Goal: Task Accomplishment & Management: Use online tool/utility

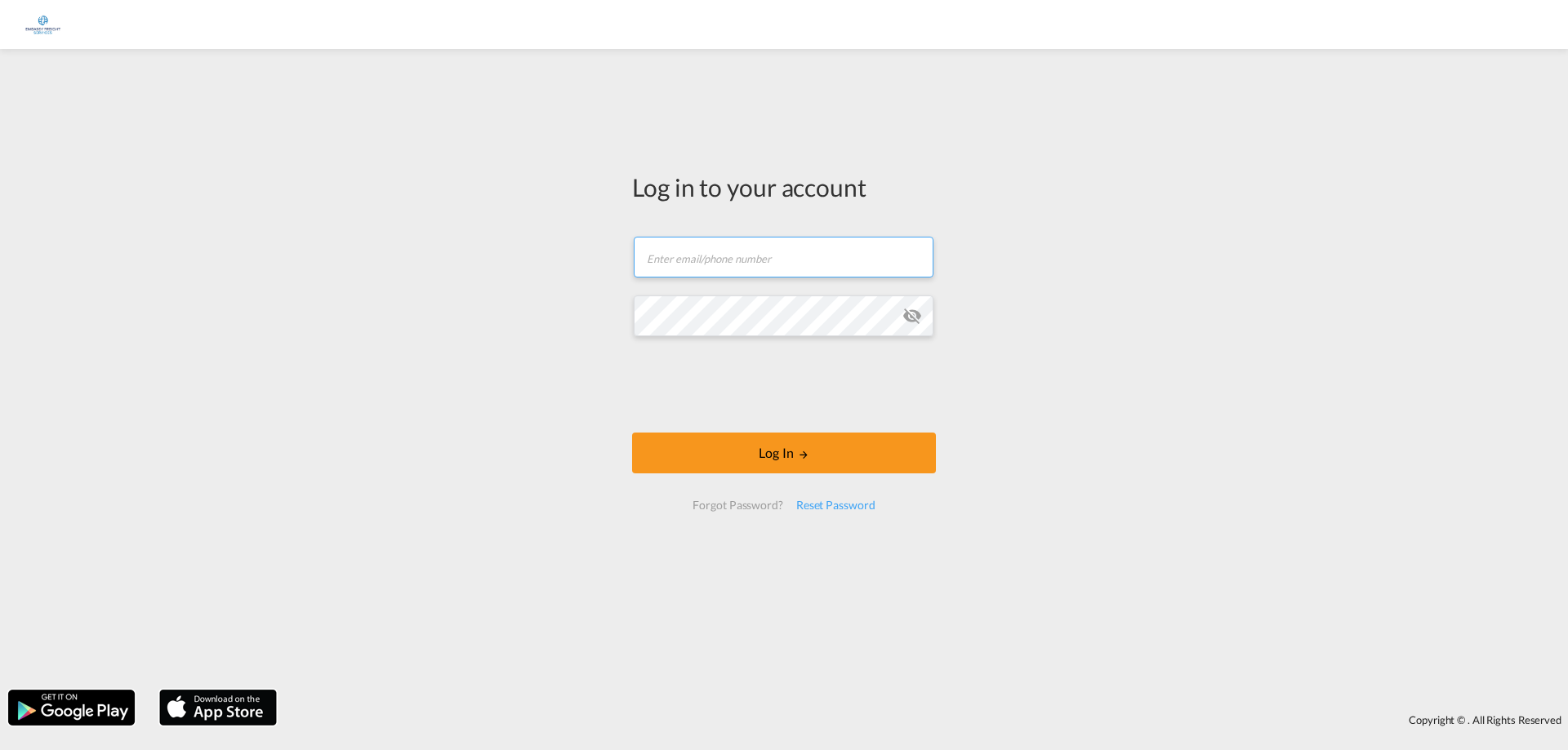
click at [699, 269] on input "text" at bounding box center [783, 257] width 300 height 41
type input "[EMAIL_ADDRESS][DOMAIN_NAME]"
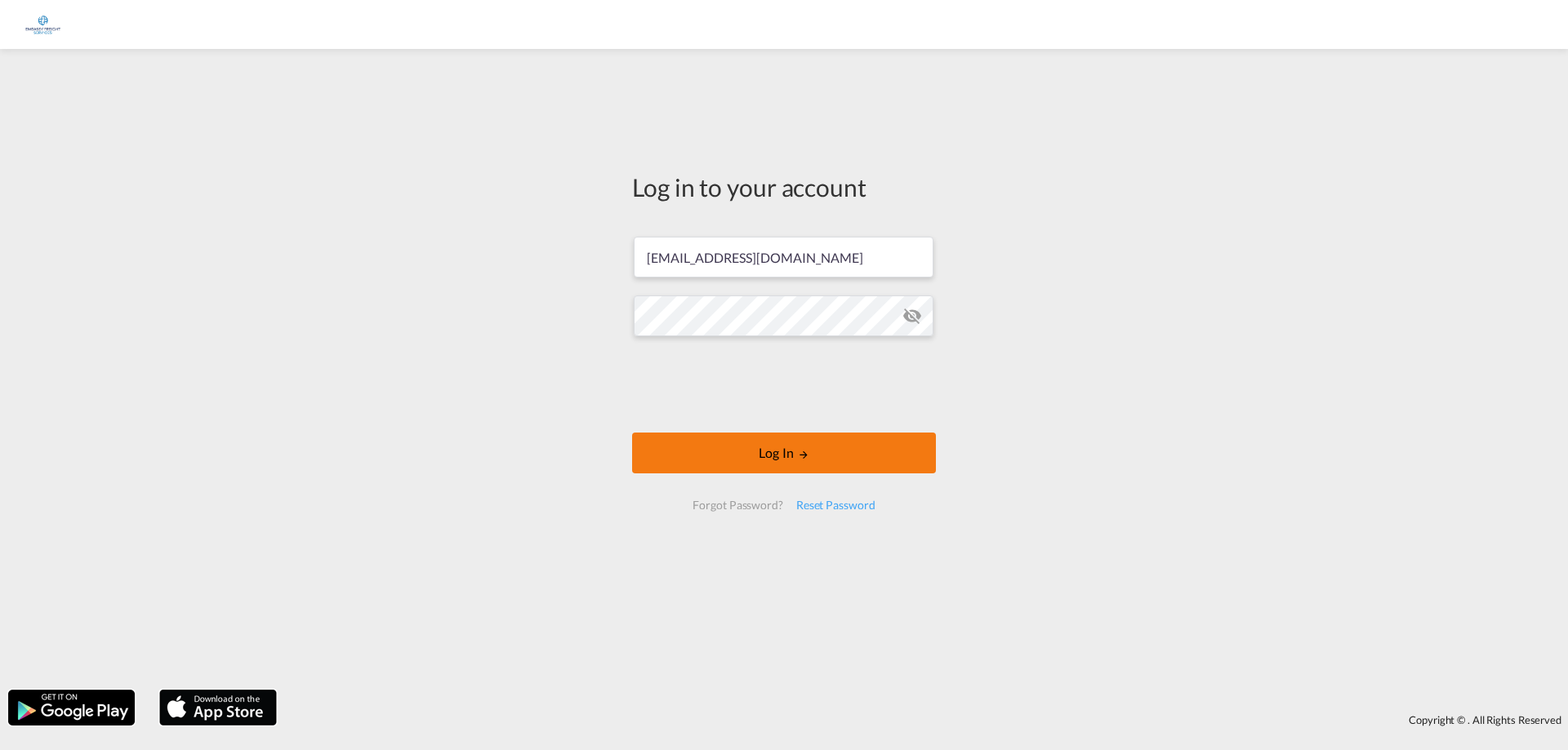
click at [770, 443] on button "Log In" at bounding box center [784, 453] width 304 height 41
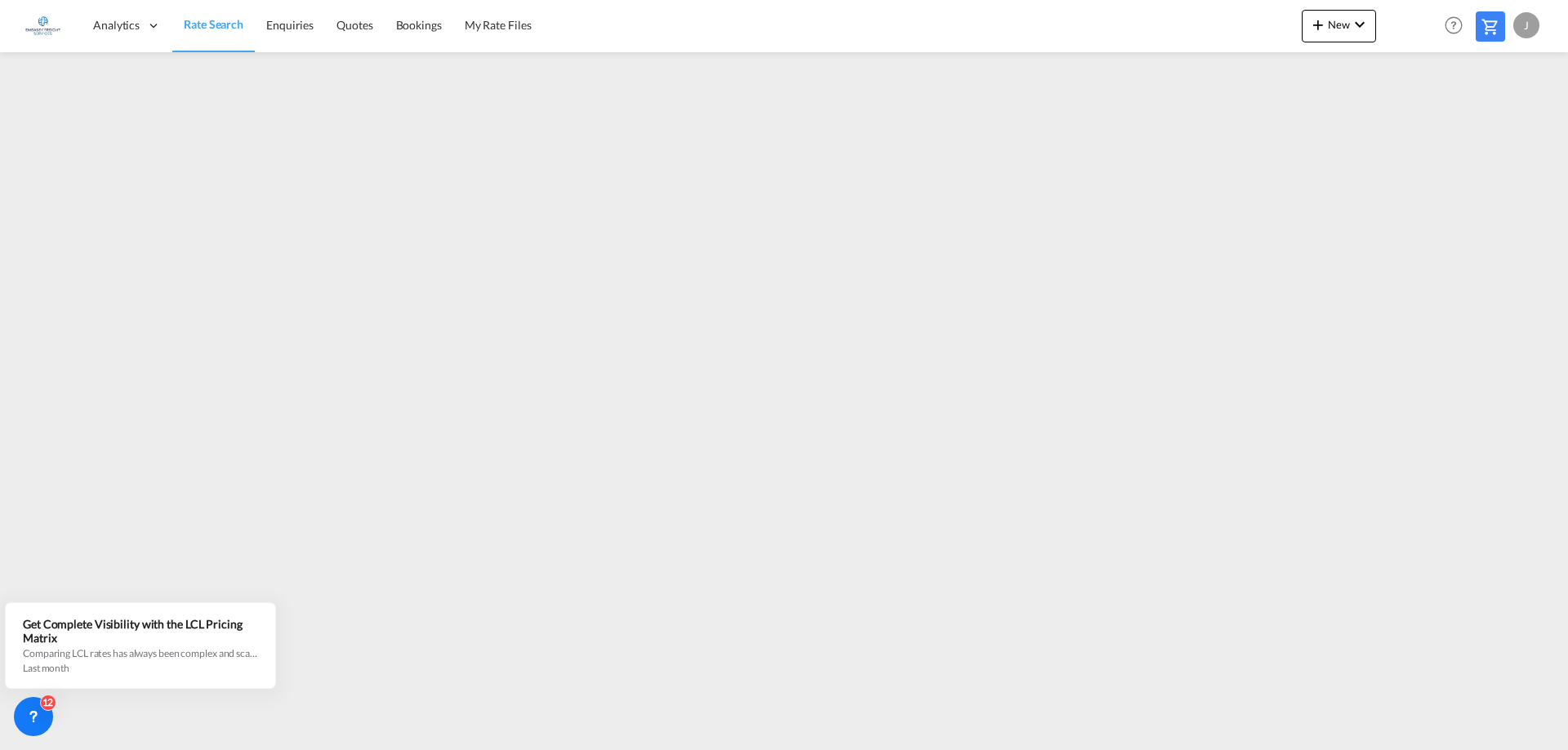
click at [1531, 20] on div "J" at bounding box center [1526, 25] width 26 height 26
click at [1500, 125] on button "Logout" at bounding box center [1507, 125] width 106 height 32
